Goal: Information Seeking & Learning: Ask a question

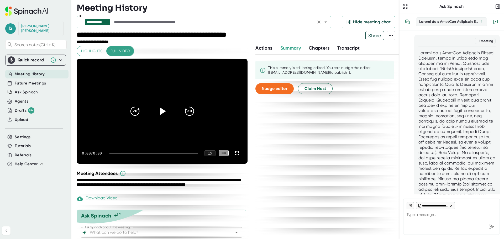
click at [234, 230] on icon "Open" at bounding box center [237, 233] width 6 height 6
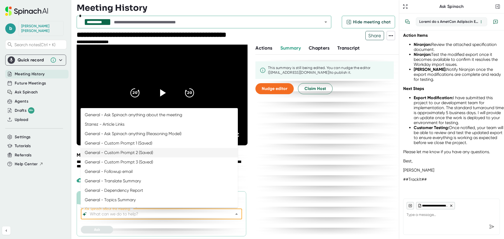
click at [150, 151] on li "General - Custom Prompt 2 (Saved)" at bounding box center [159, 152] width 157 height 9
type input "General - Custom Prompt 2 (Saved)"
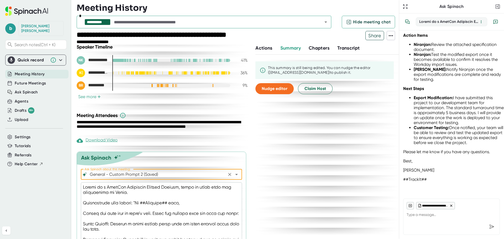
scroll to position [52, 0]
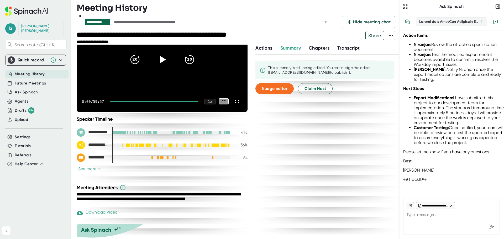
click at [96, 168] on button "See more +" at bounding box center [90, 169] width 26 height 6
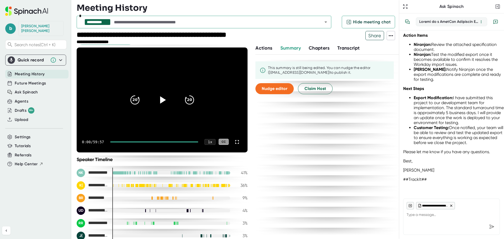
scroll to position [0, 0]
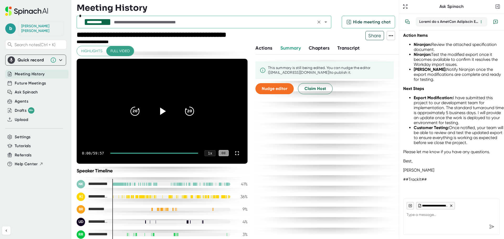
click at [325, 23] on icon "Open" at bounding box center [326, 22] width 6 height 6
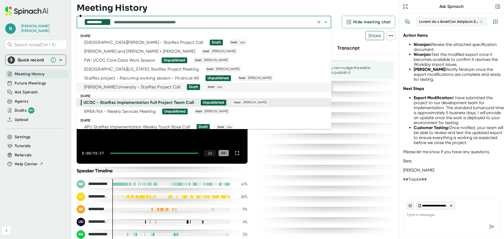
type input "*"
type textarea "x"
type input "**"
type textarea "x"
type input "****"
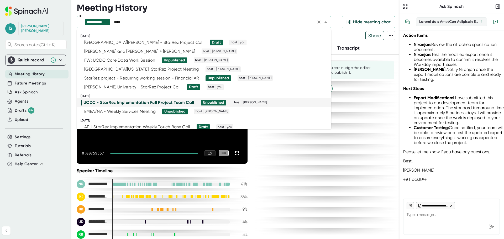
type textarea "x"
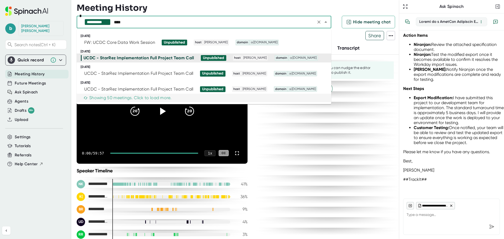
type input "****"
click at [435, 208] on button "**********" at bounding box center [435, 205] width 39 height 7
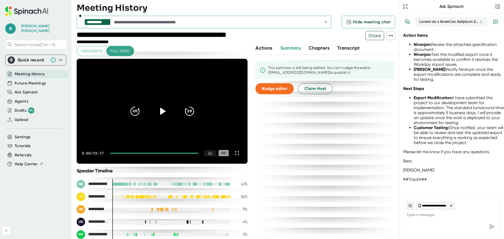
click at [435, 208] on span "**********" at bounding box center [435, 205] width 26 height 3
click at [411, 206] on icon at bounding box center [411, 206] width 4 height 4
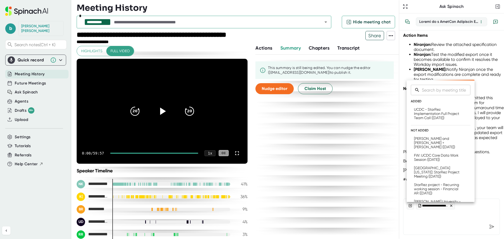
click at [431, 92] on input "Search meetings" at bounding box center [446, 90] width 49 height 11
type textarea "x"
click at [429, 91] on input "Search meetings" at bounding box center [446, 90] width 49 height 11
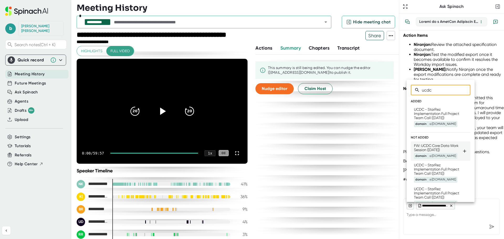
type input "ucdc"
click at [454, 159] on div "FW: UCDC Core Data Work Session ([DATE]) domain @[DOMAIN_NAME]" at bounding box center [438, 152] width 48 height 16
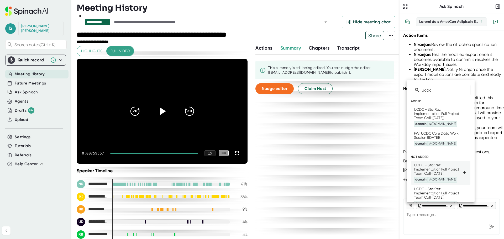
click at [447, 178] on div "UCDC - StarRez Implementation Full Project Team Call ([DATE]) domain @[DOMAIN_N…" at bounding box center [438, 173] width 48 height 20
type textarea "x"
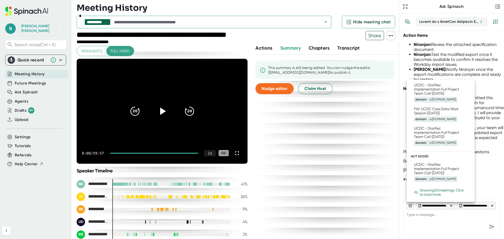
scroll to position [42, 0]
click at [437, 220] on div at bounding box center [252, 119] width 504 height 239
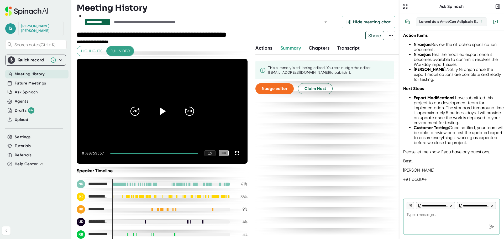
click at [423, 219] on textarea at bounding box center [452, 216] width 90 height 13
type textarea "What were discussions around financial export/billing?"
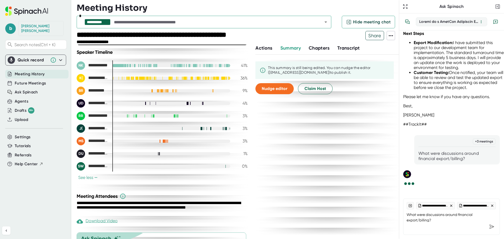
scroll to position [105, 0]
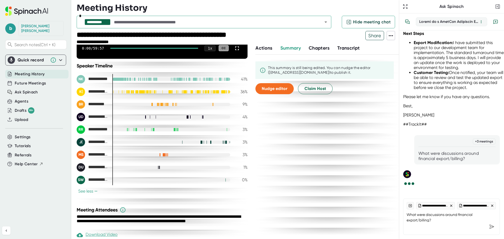
click at [90, 190] on button "See less −" at bounding box center [88, 192] width 23 height 6
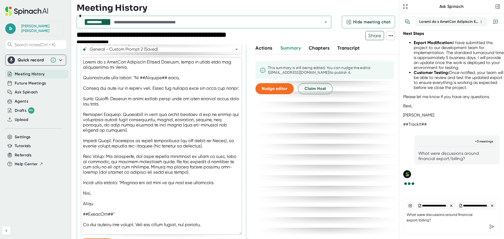
scroll to position [262, 0]
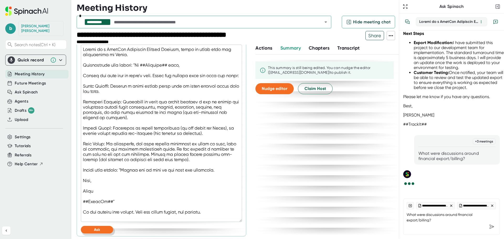
click at [108, 228] on button "Ask" at bounding box center [97, 230] width 32 height 8
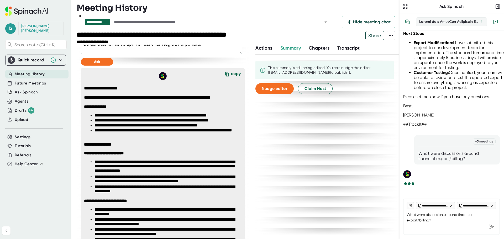
scroll to position [433, 0]
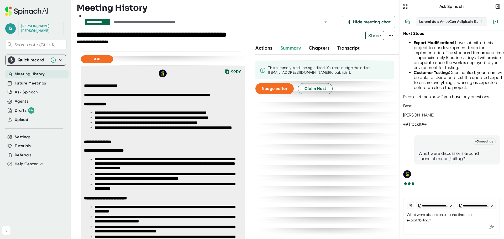
click at [231, 70] on div "copy" at bounding box center [236, 72] width 10 height 7
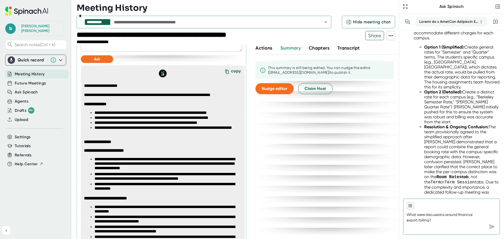
scroll to position [1367, 0]
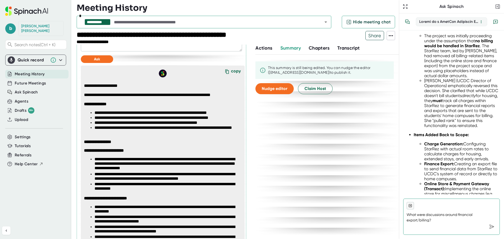
drag, startPoint x: 450, startPoint y: 188, endPoint x: 427, endPoint y: 95, distance: 96.0
click at [427, 95] on ul "The project was initially proceeding under the assumption that no billing would…" at bounding box center [457, 80] width 86 height 95
click at [432, 78] on li "The project was initially proceeding under the assumption that no billing would…" at bounding box center [463, 55] width 76 height 45
drag, startPoint x: 448, startPoint y: 188, endPoint x: 423, endPoint y: 93, distance: 98.6
click at [423, 93] on ul "The project was initially proceeding under the assumption that no billing would…" at bounding box center [457, 80] width 86 height 95
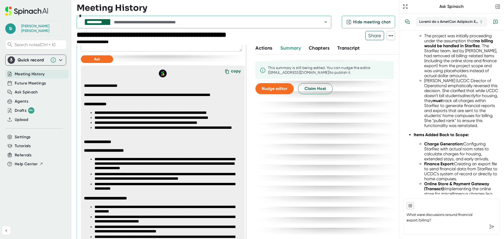
copy ul "The project was initially proceeding under the assumption that no billing would…"
type textarea "x"
